Goal: Information Seeking & Learning: Check status

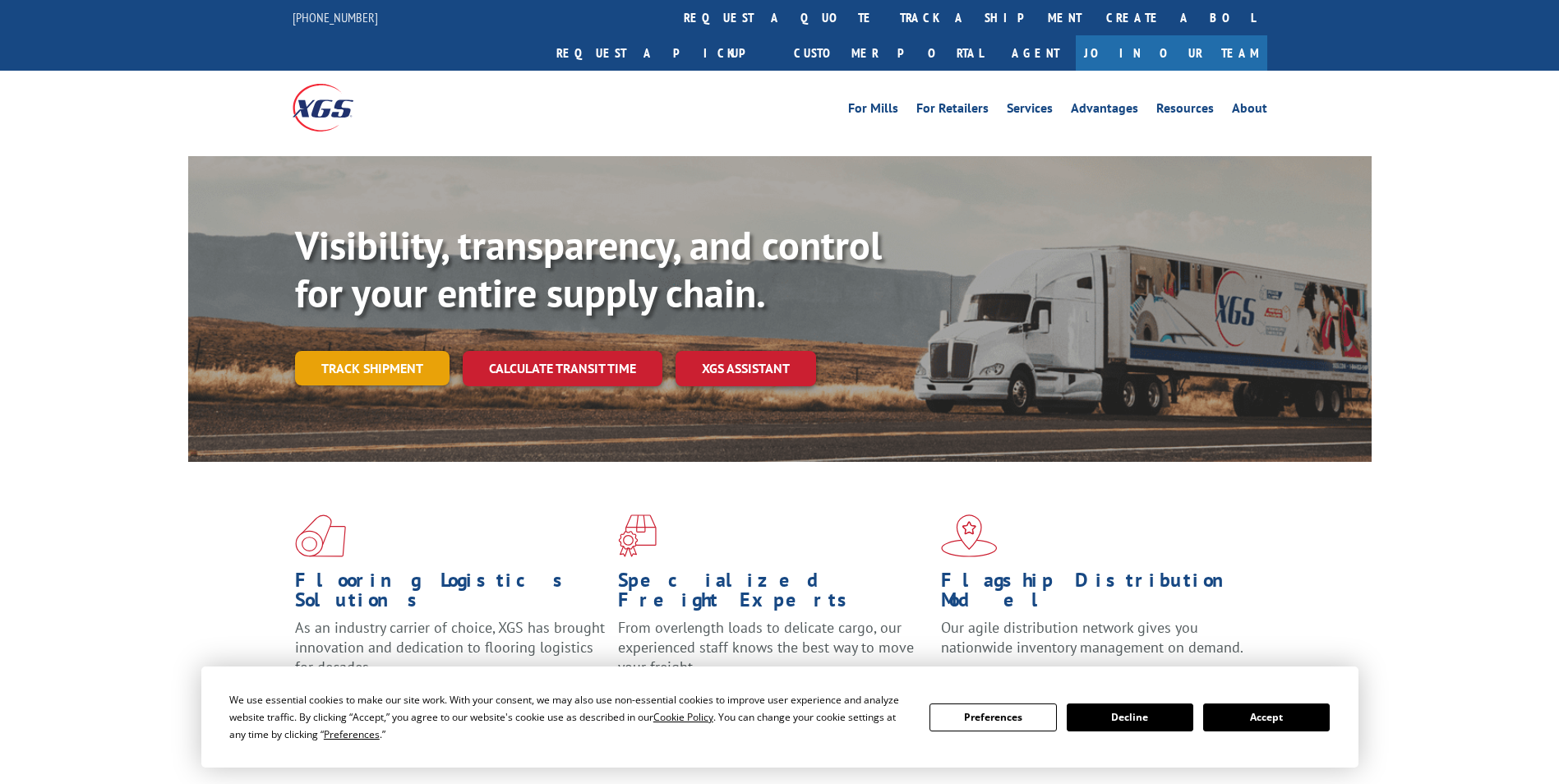
click at [367, 351] on link "Track shipment" at bounding box center [372, 368] width 155 height 35
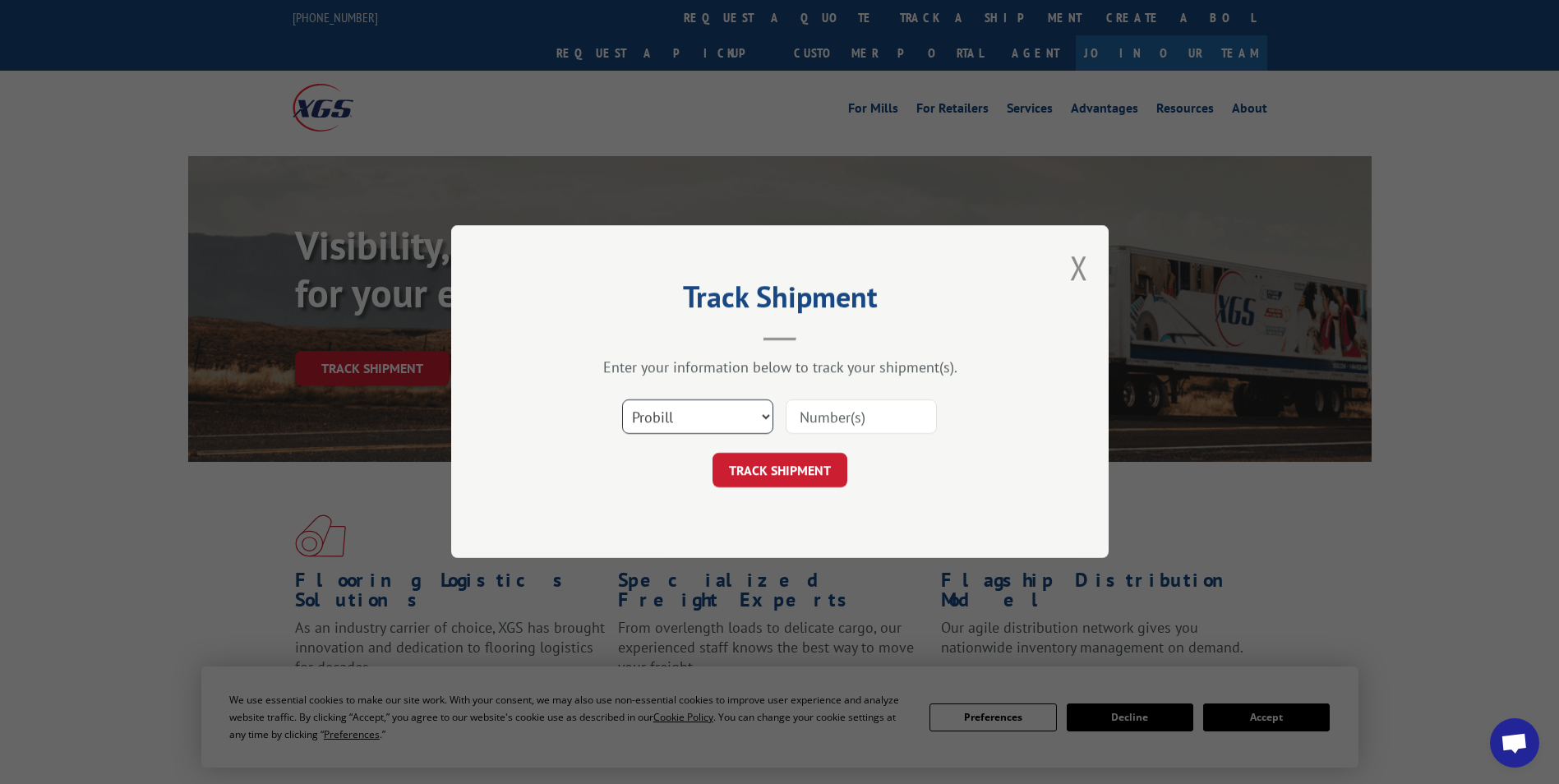
click at [761, 425] on select "Select category... Probill BOL PO" at bounding box center [698, 417] width 151 height 35
select select "bol"
click at [623, 400] on select "Select category... Probill BOL PO" at bounding box center [698, 417] width 151 height 35
click at [802, 421] on input at bounding box center [861, 417] width 151 height 35
click at [853, 420] on input "287" at bounding box center [861, 417] width 151 height 35
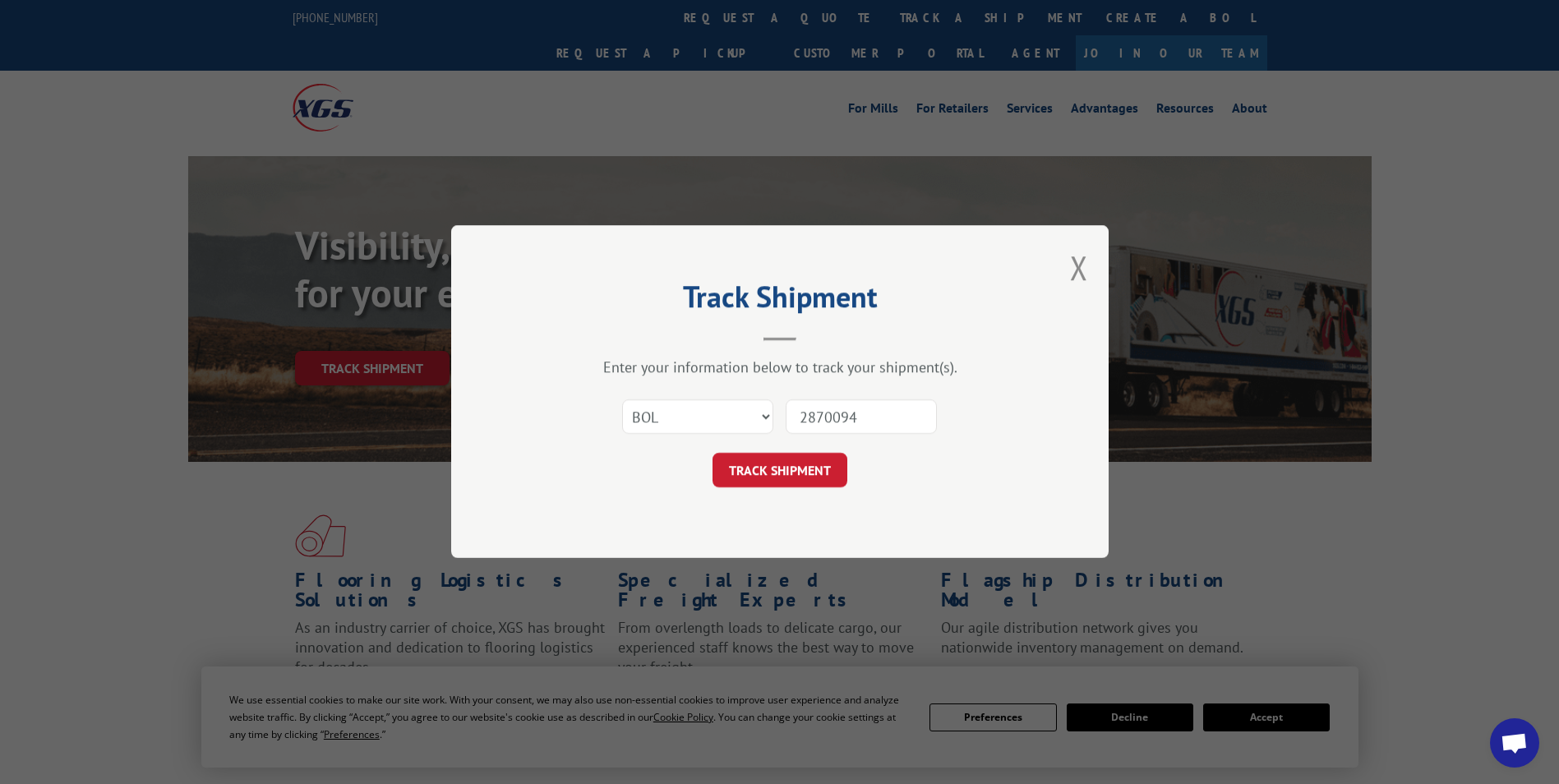
type input "2870094"
click at [781, 473] on button "TRACK SHIPMENT" at bounding box center [780, 471] width 135 height 35
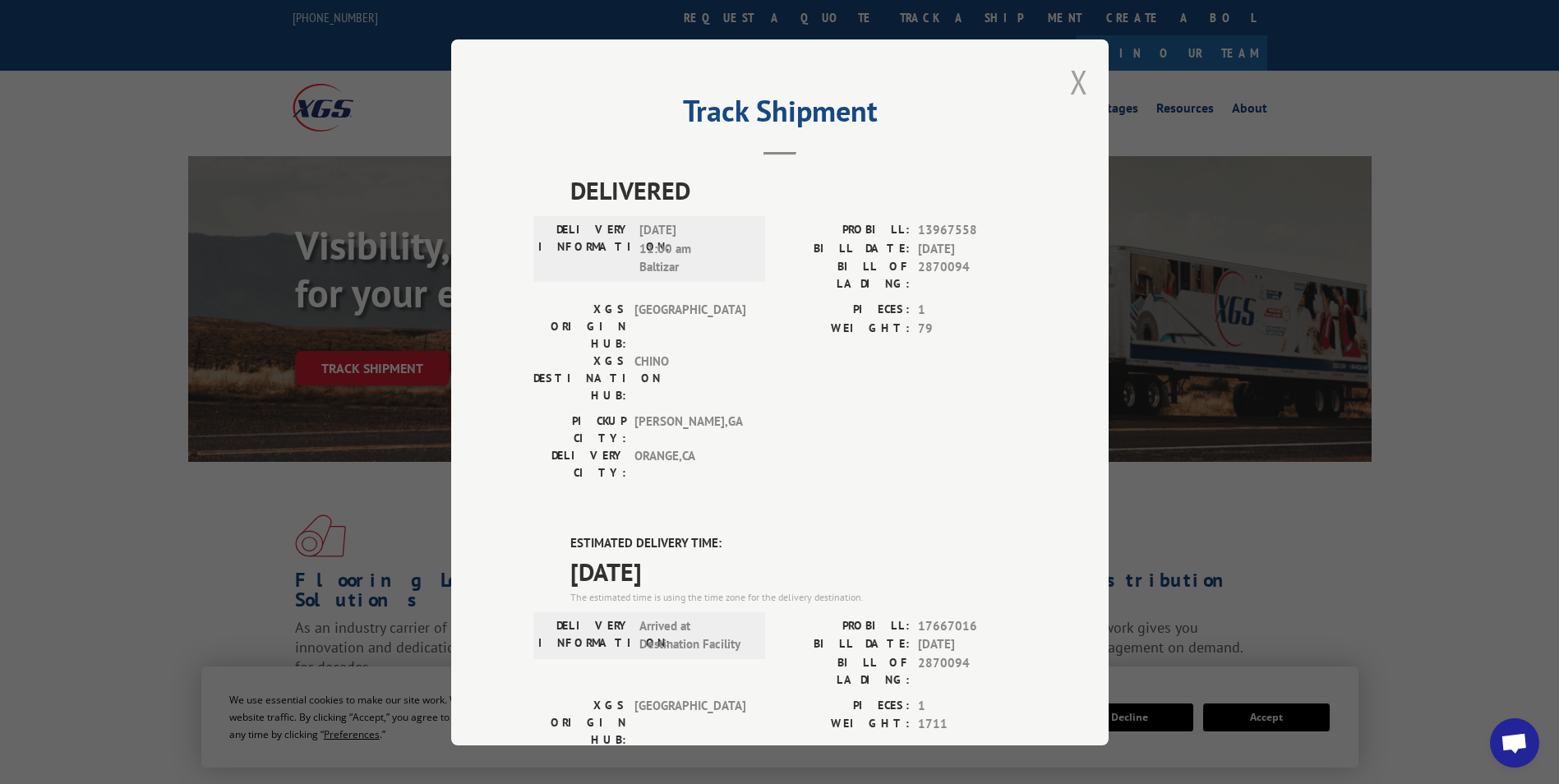
click at [1070, 80] on button "Close modal" at bounding box center [1079, 81] width 18 height 43
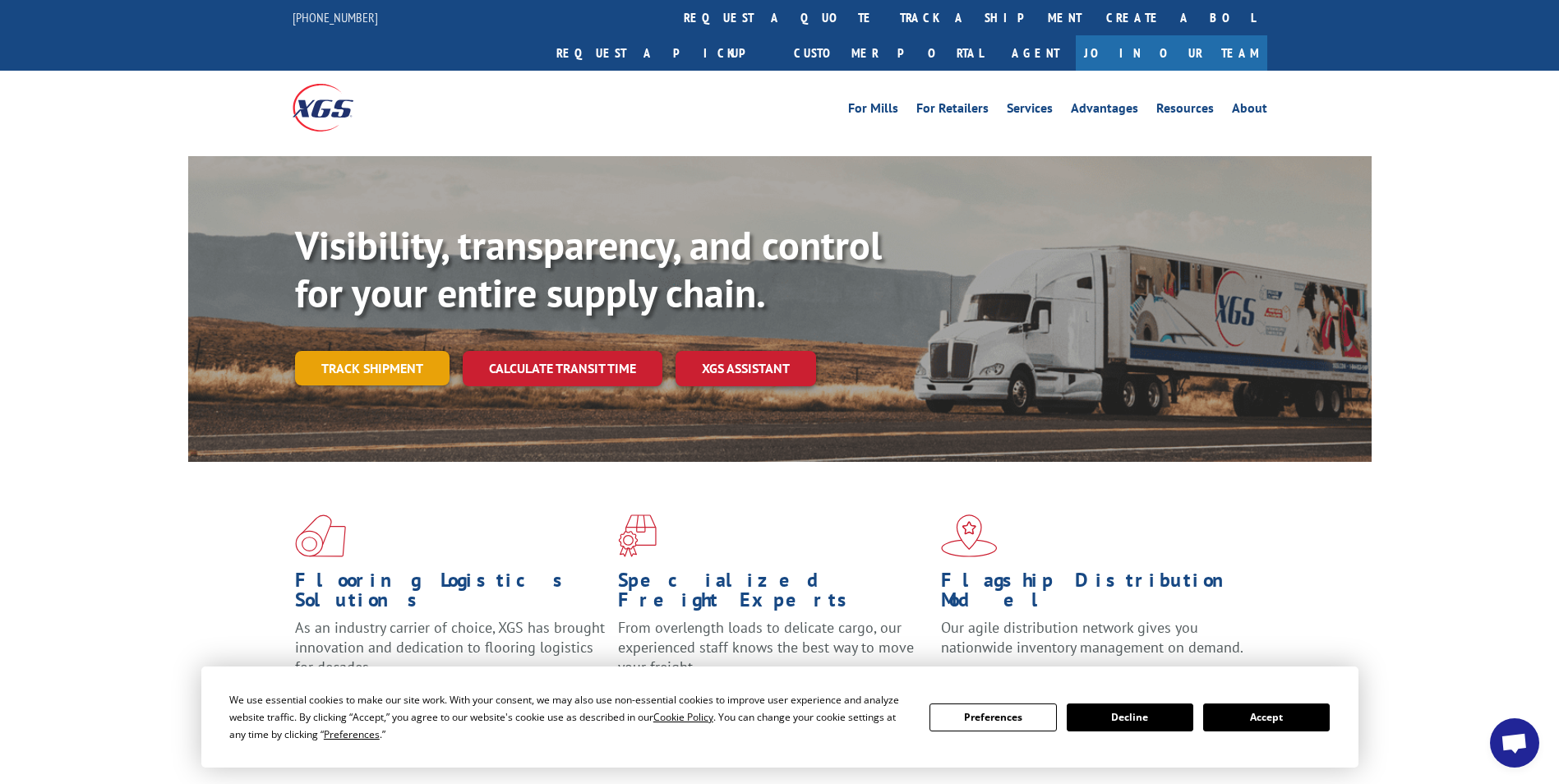
click at [396, 351] on link "Track shipment" at bounding box center [372, 368] width 155 height 35
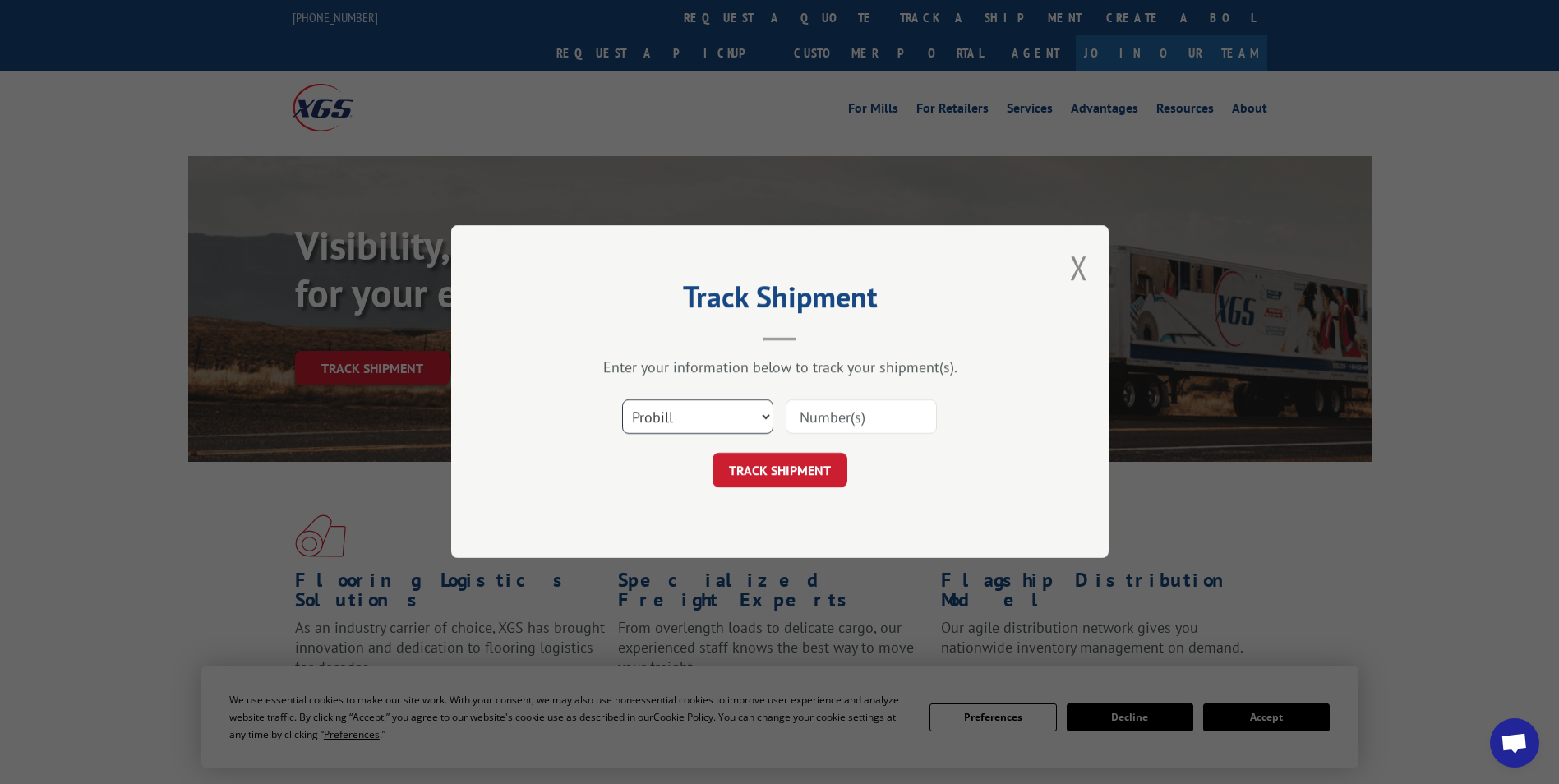
click at [681, 416] on select "Select category... Probill BOL PO" at bounding box center [698, 417] width 151 height 35
select select "po"
click at [623, 400] on select "Select category... Probill BOL PO" at bounding box center [698, 417] width 151 height 35
click at [798, 411] on input at bounding box center [861, 417] width 151 height 35
type input "v"
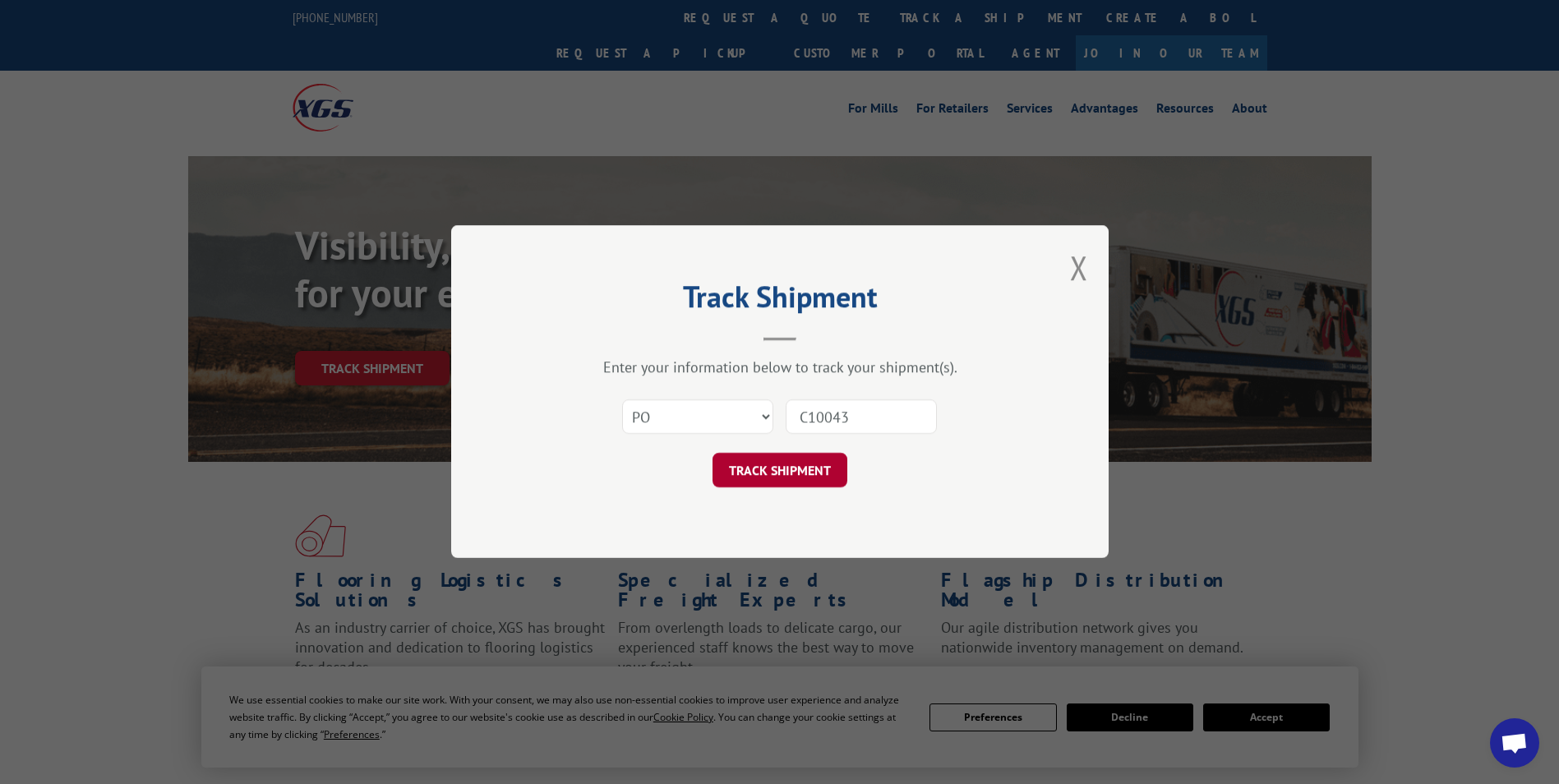
type input "C10043"
click at [815, 476] on button "TRACK SHIPMENT" at bounding box center [780, 471] width 135 height 35
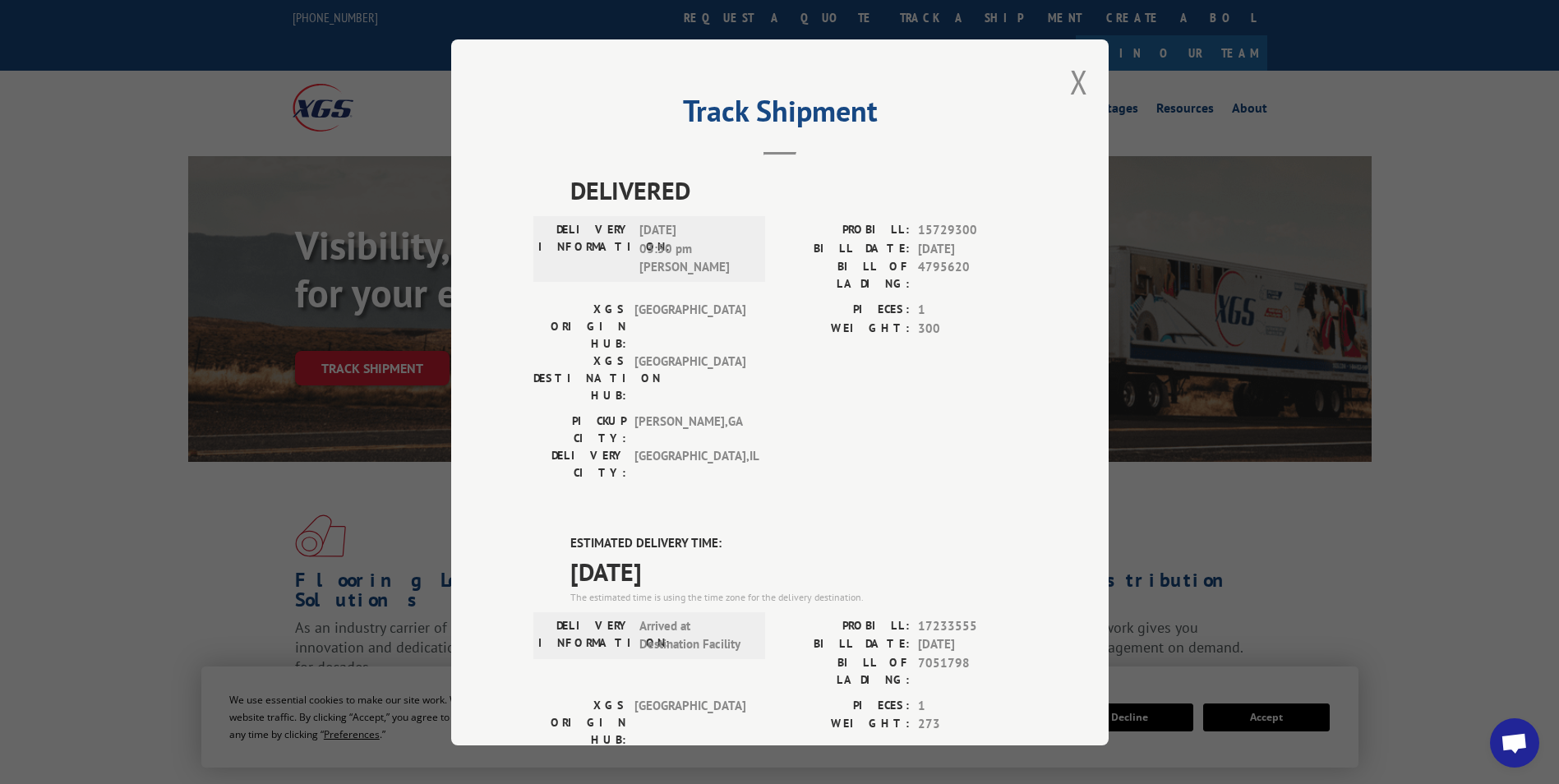
click at [1063, 87] on div "Track Shipment DELIVERED DELIVERY INFORMATION: [DATE] 03:50 pm [PERSON_NAME]: 1…" at bounding box center [780, 392] width 657 height 705
click at [1072, 85] on button "Close modal" at bounding box center [1079, 81] width 18 height 43
